Goal: Check status

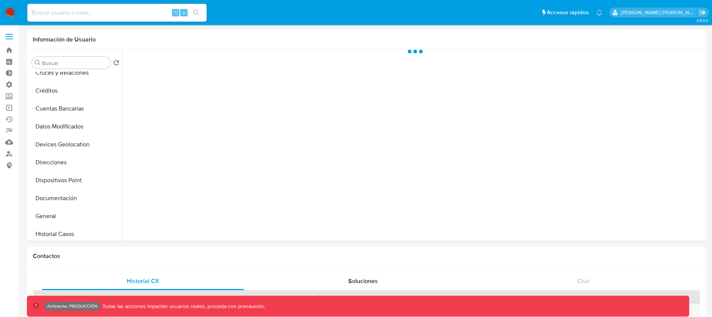
scroll to position [53, 0]
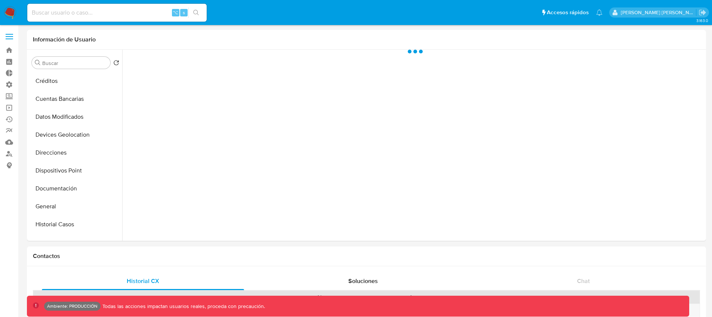
select select "10"
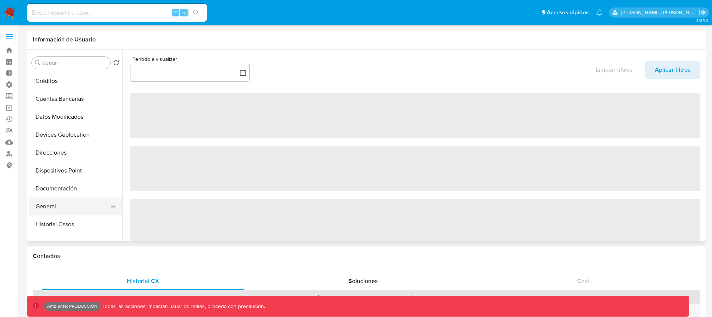
click at [44, 204] on button "General" at bounding box center [72, 207] width 87 height 18
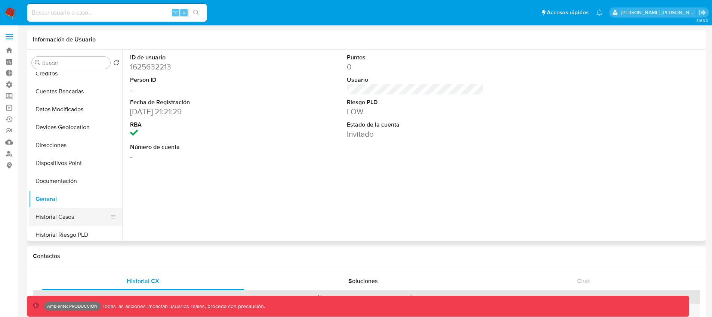
scroll to position [78, 0]
click at [76, 211] on button "Historial Riesgo PLD" at bounding box center [72, 218] width 87 height 18
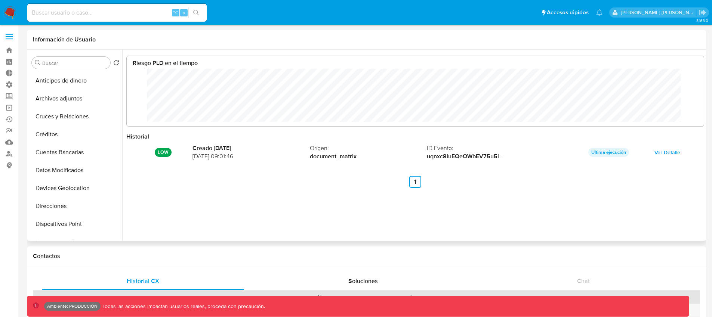
scroll to position [56, 562]
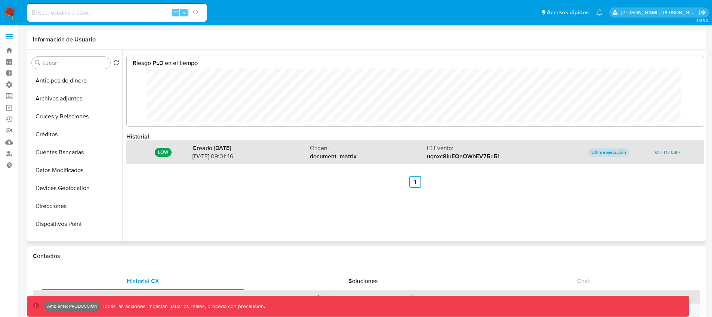
click at [661, 153] on span "Ver Detalle" at bounding box center [667, 152] width 26 height 10
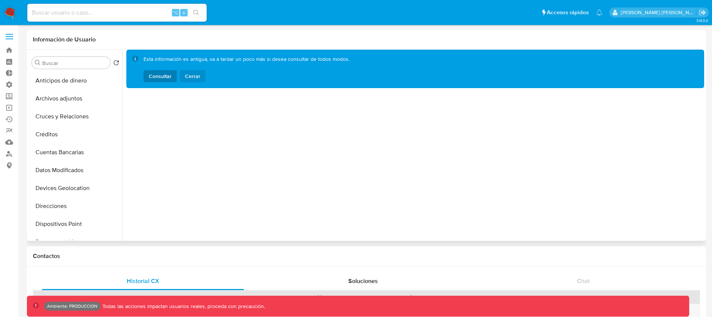
drag, startPoint x: 163, startPoint y: 80, endPoint x: 203, endPoint y: 77, distance: 40.5
click at [203, 81] on div "Consultar Cerrar" at bounding box center [246, 76] width 206 height 12
click at [200, 77] on button "Cerrar" at bounding box center [193, 76] width 26 height 12
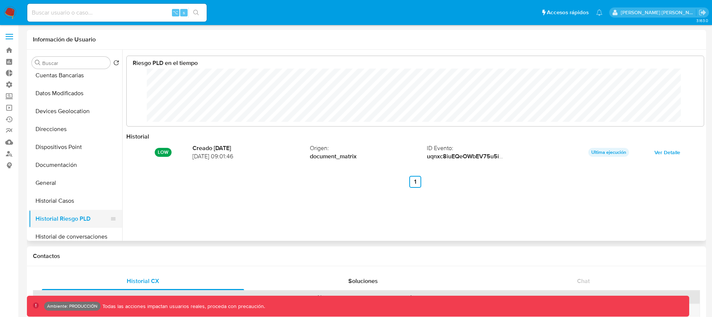
scroll to position [108, 0]
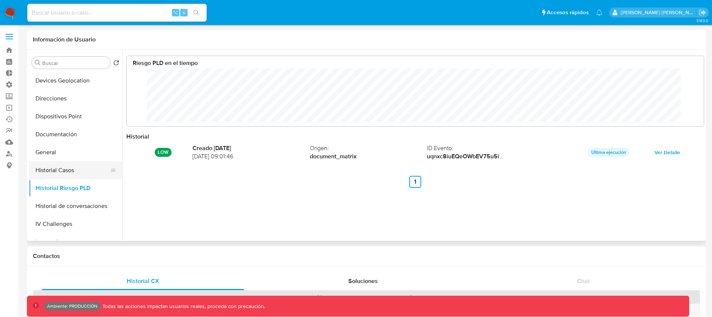
click at [61, 171] on button "Historial Casos" at bounding box center [72, 170] width 87 height 18
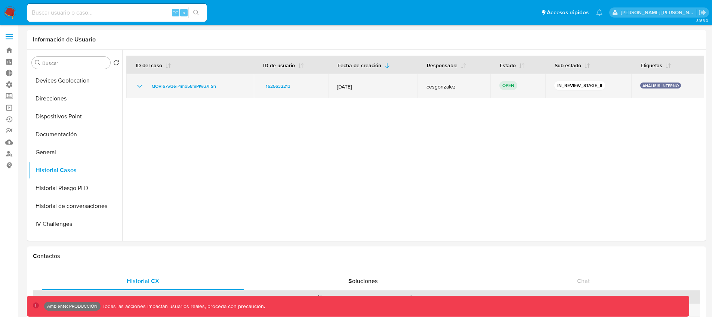
click at [139, 84] on icon "Mostrar/Ocultar" at bounding box center [139, 86] width 9 height 9
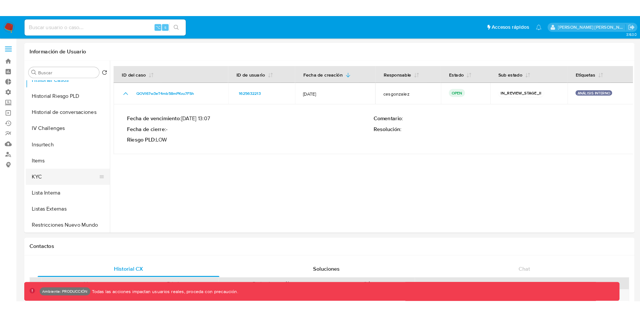
scroll to position [222, 0]
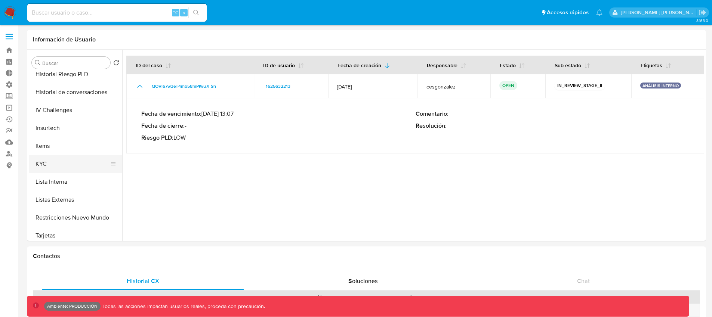
click at [59, 160] on button "KYC" at bounding box center [72, 164] width 87 height 18
